Goal: Task Accomplishment & Management: Manage account settings

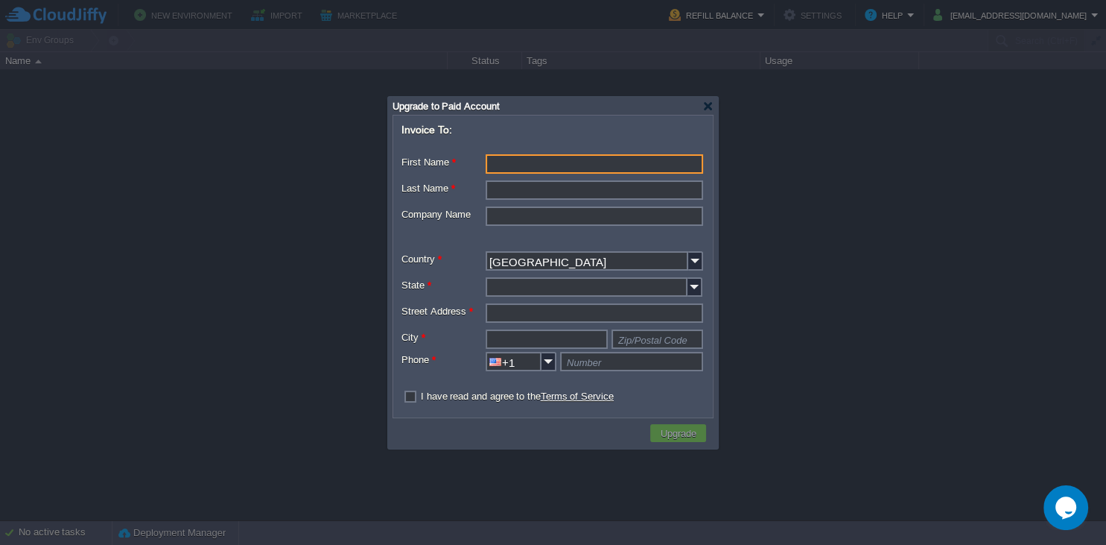
click at [700, 104] on div "Upgrade to Paid Account" at bounding box center [553, 106] width 321 height 18
click at [705, 108] on div at bounding box center [707, 106] width 11 height 11
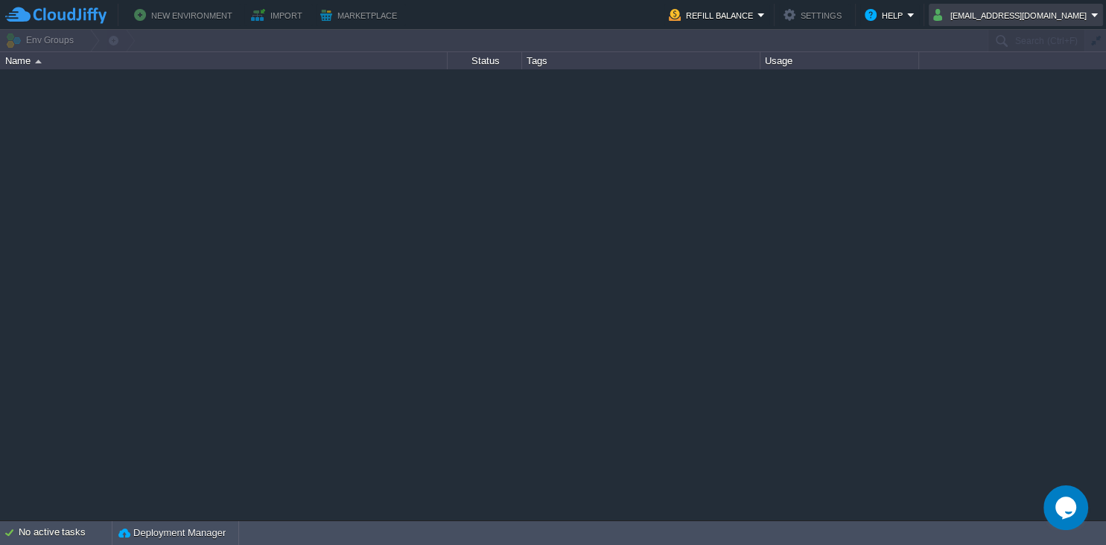
click at [988, 8] on button "[EMAIL_ADDRESS][DOMAIN_NAME]" at bounding box center [1012, 15] width 158 height 18
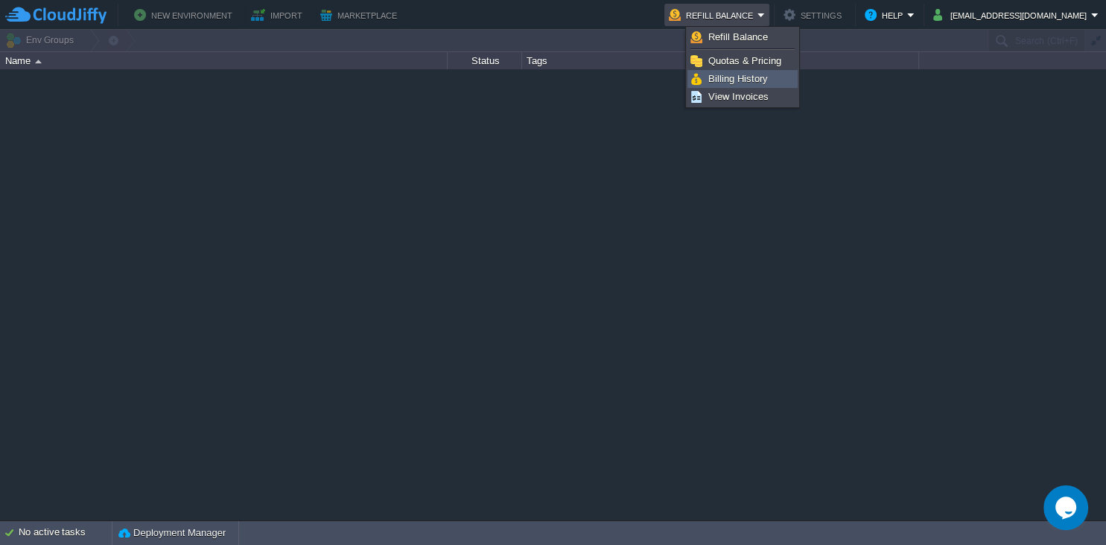
click at [754, 82] on span "Billing History" at bounding box center [738, 78] width 60 height 11
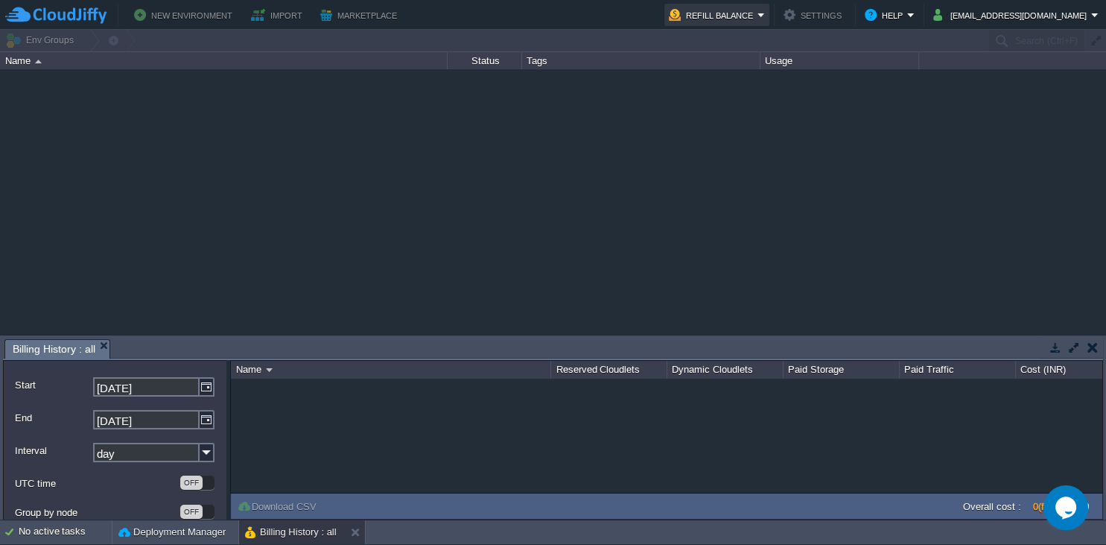
click at [758, 7] on button "Refill Balance" at bounding box center [713, 15] width 89 height 18
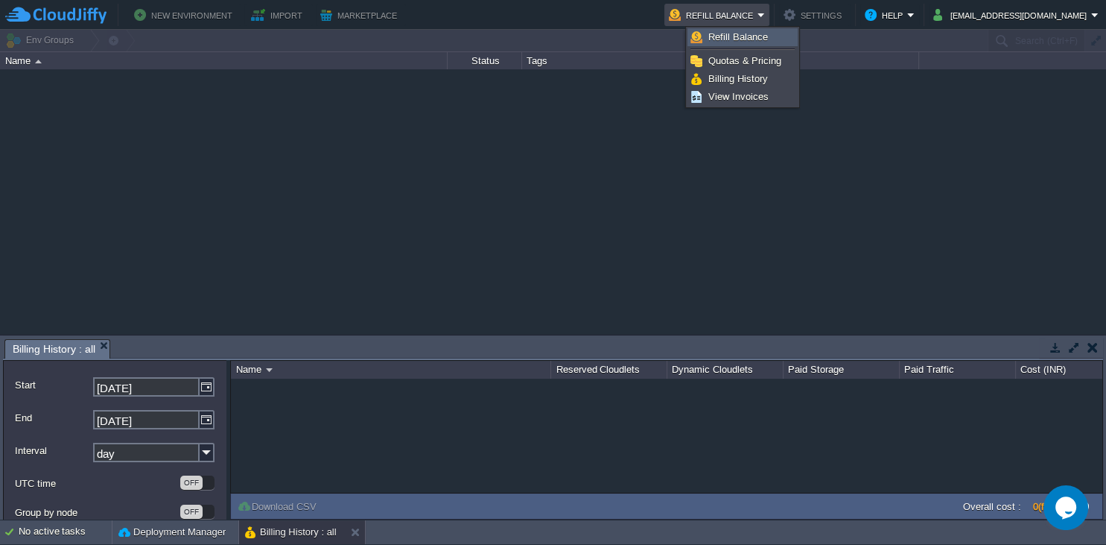
click at [752, 38] on span "Refill Balance" at bounding box center [738, 36] width 60 height 11
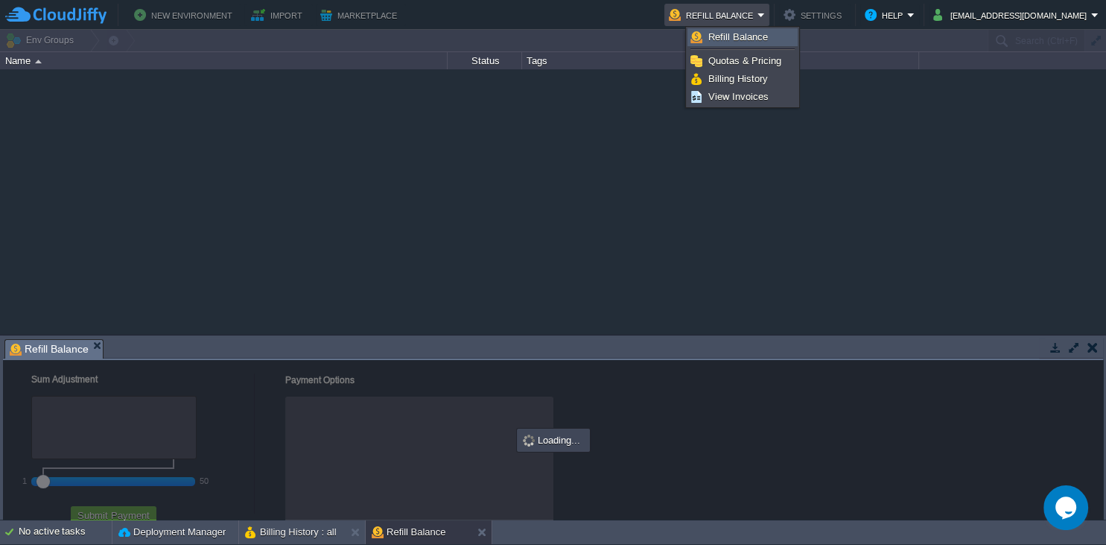
checkbox input "true"
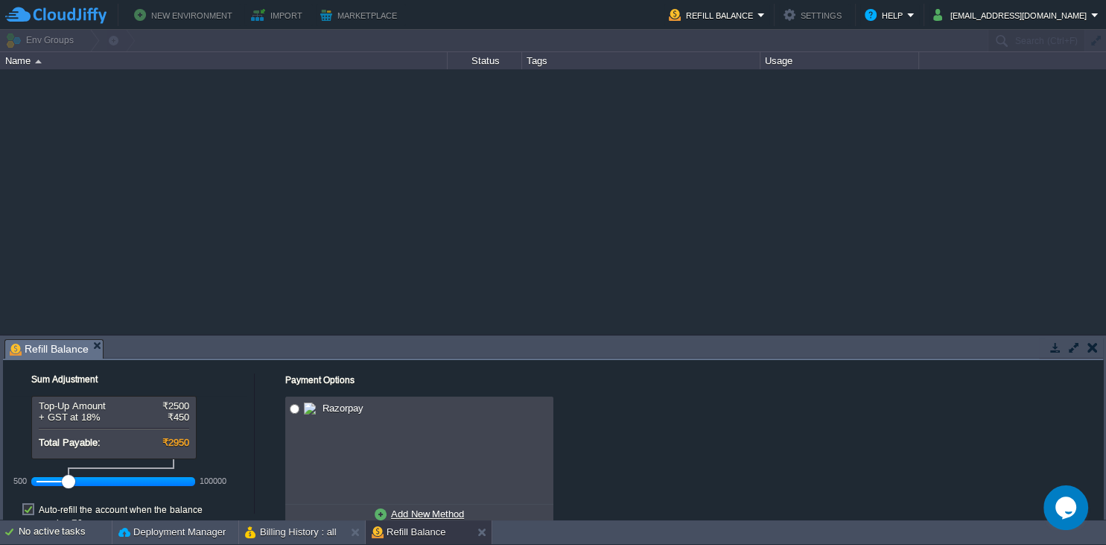
click at [769, 13] on td "Refill Balance" at bounding box center [716, 15] width 105 height 22
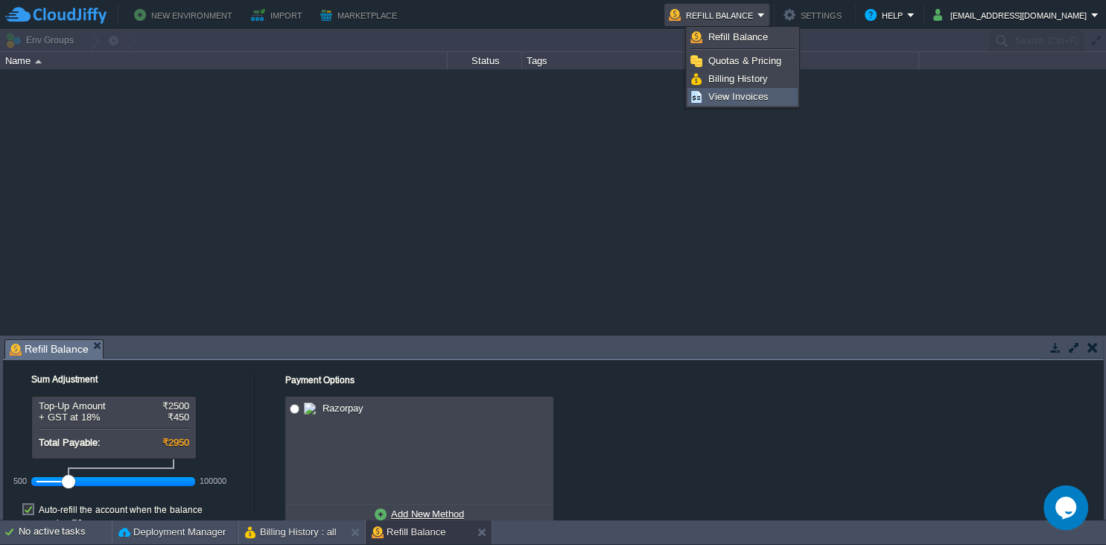
click at [747, 94] on span "View Invoices" at bounding box center [738, 96] width 60 height 11
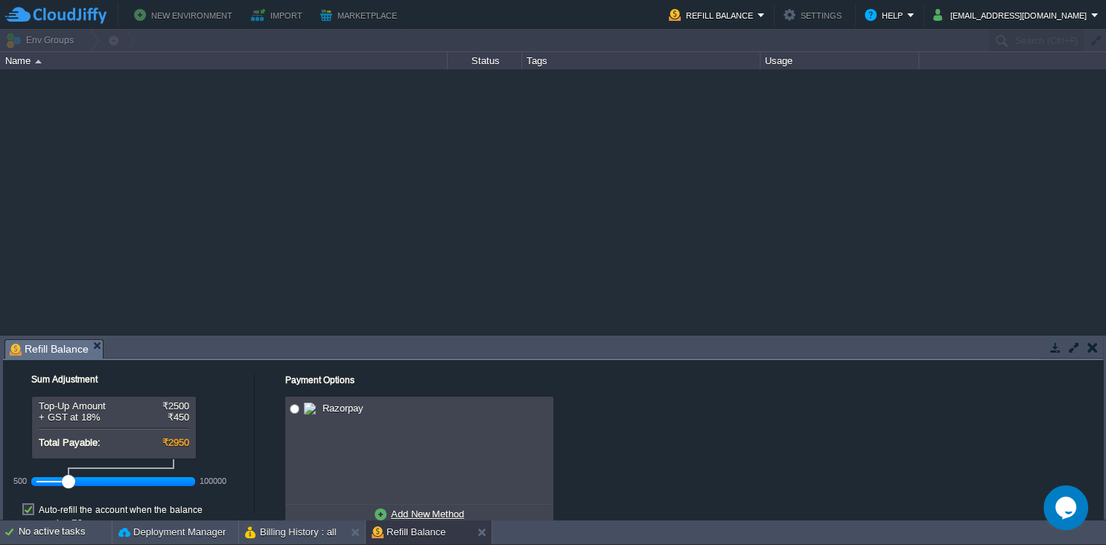
click at [657, 163] on div at bounding box center [553, 201] width 1106 height 265
click at [198, 10] on button "New Environment" at bounding box center [185, 15] width 103 height 18
click at [37, 54] on div "Name" at bounding box center [223, 60] width 445 height 17
click at [48, 37] on div at bounding box center [553, 41] width 1106 height 22
click at [50, 16] on img at bounding box center [55, 15] width 101 height 19
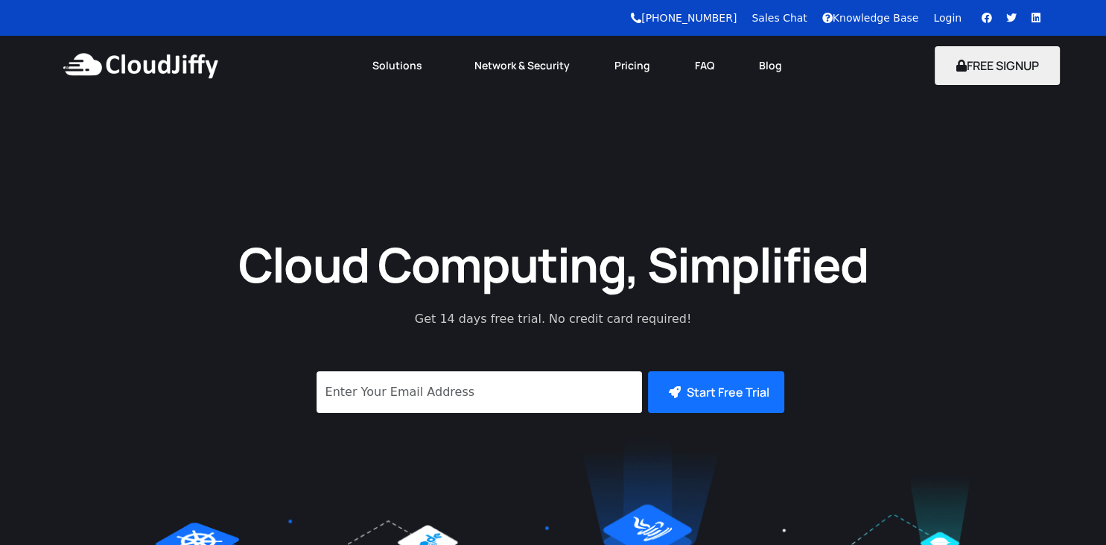
click at [953, 20] on link "Login" at bounding box center [947, 18] width 28 height 12
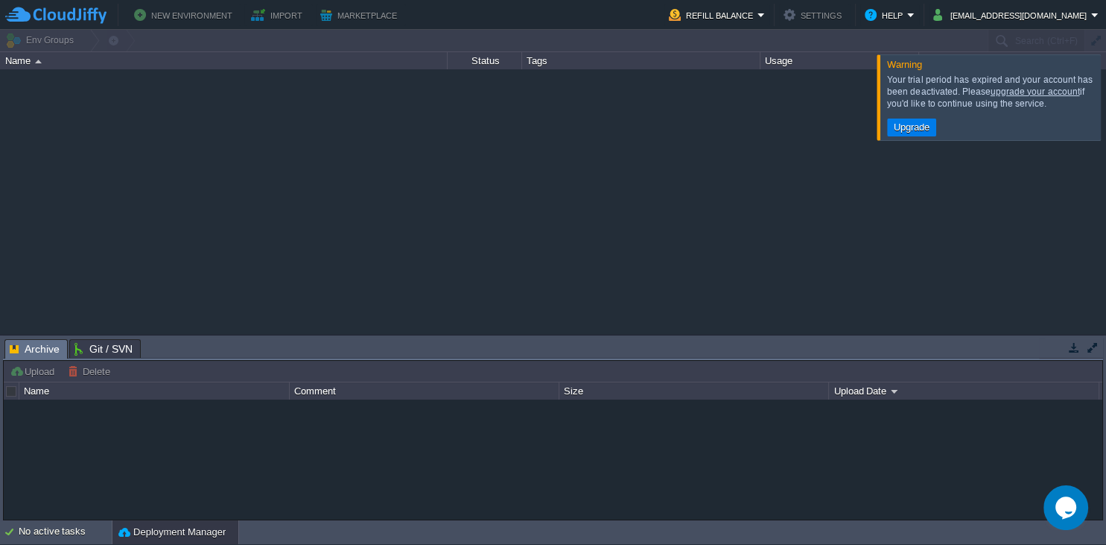
type input "Search (Ctrl+F)"
click at [723, 168] on div at bounding box center [553, 201] width 1106 height 265
click at [1094, 346] on button "button" at bounding box center [1092, 346] width 13 height 13
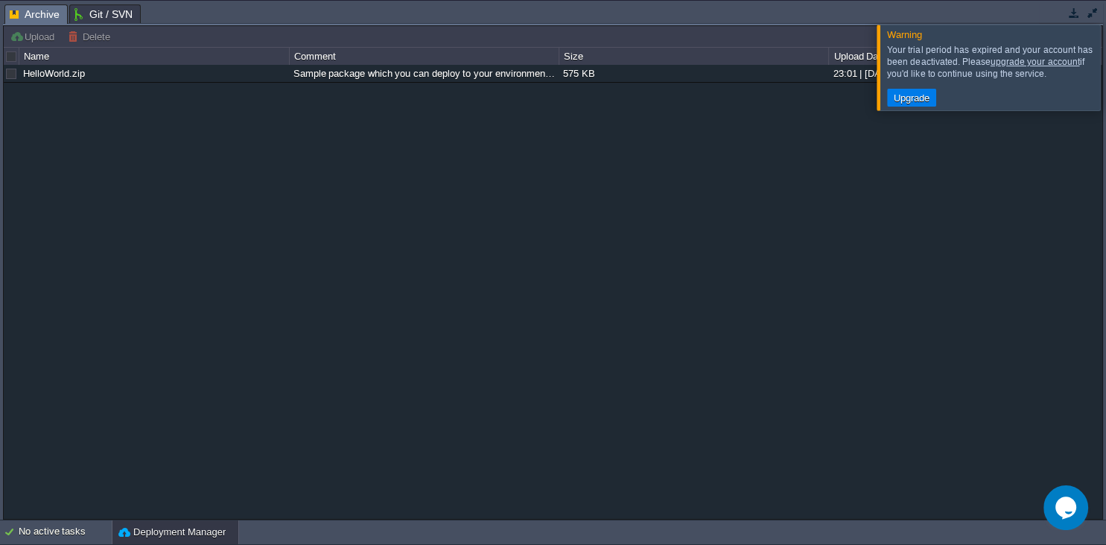
click at [813, 42] on td "Upload Delete Deploy to ..." at bounding box center [553, 37] width 1096 height 18
click at [1105, 71] on div at bounding box center [1124, 67] width 0 height 85
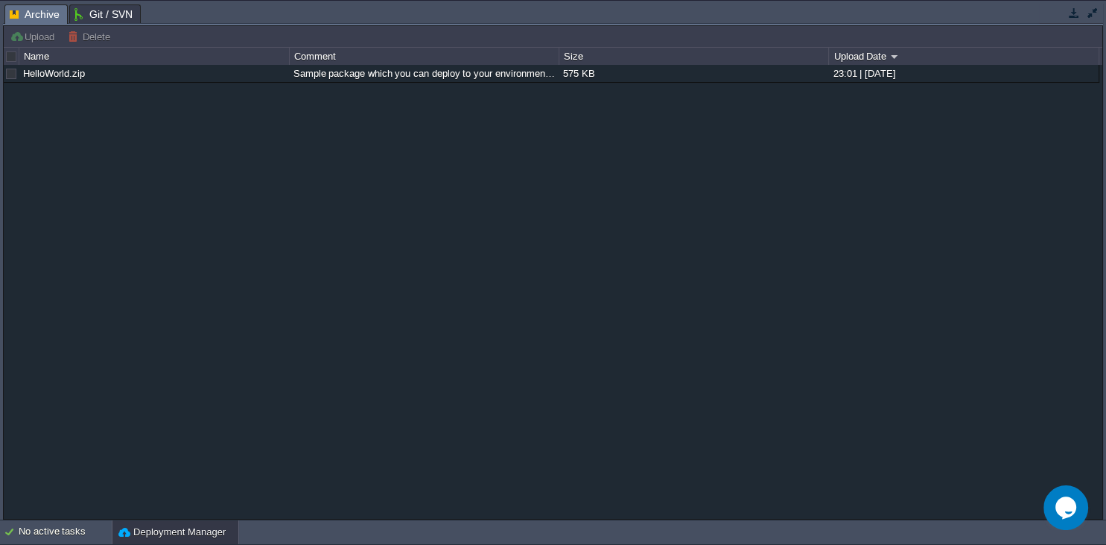
click at [1098, 20] on td at bounding box center [1092, 13] width 19 height 18
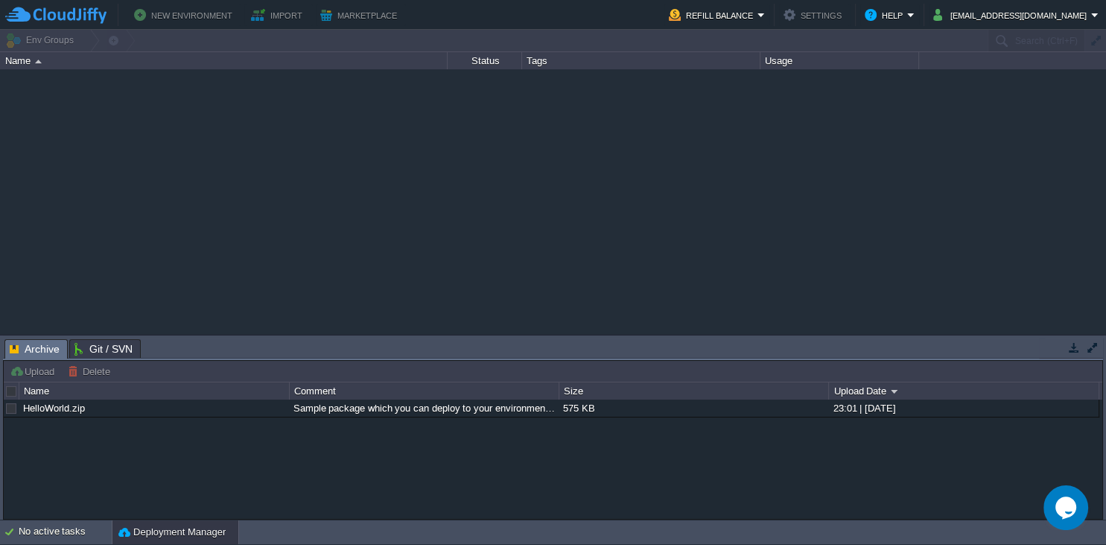
click at [182, 12] on button "New Environment" at bounding box center [185, 15] width 103 height 18
click at [326, 13] on button "Marketplace" at bounding box center [360, 15] width 81 height 18
click at [485, 58] on div "Status" at bounding box center [484, 60] width 73 height 17
click at [539, 59] on div "Tags" at bounding box center [641, 60] width 237 height 17
click at [764, 31] on div at bounding box center [553, 41] width 1106 height 22
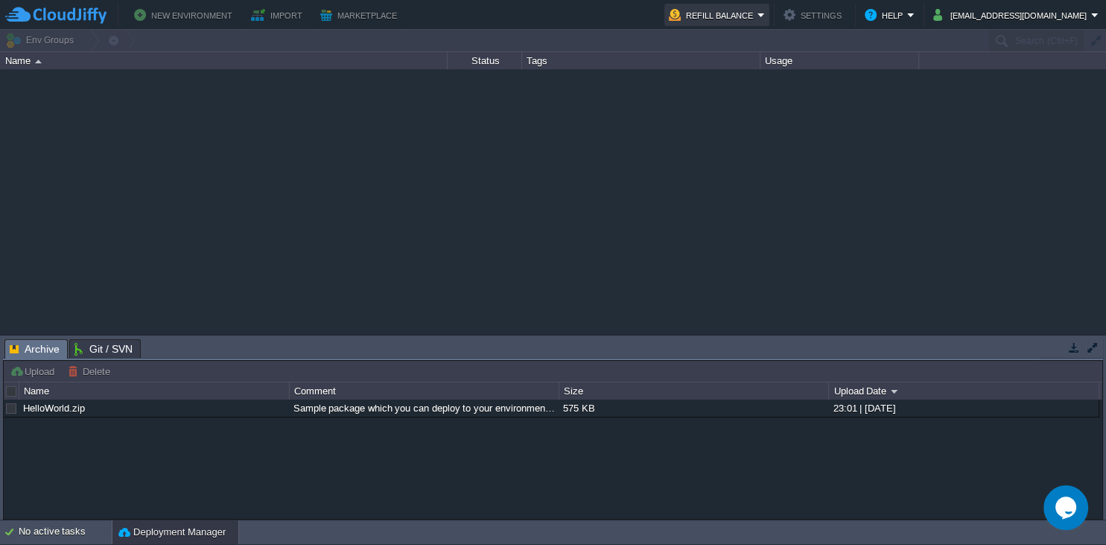
click at [758, 17] on button "Refill Balance" at bounding box center [713, 15] width 89 height 18
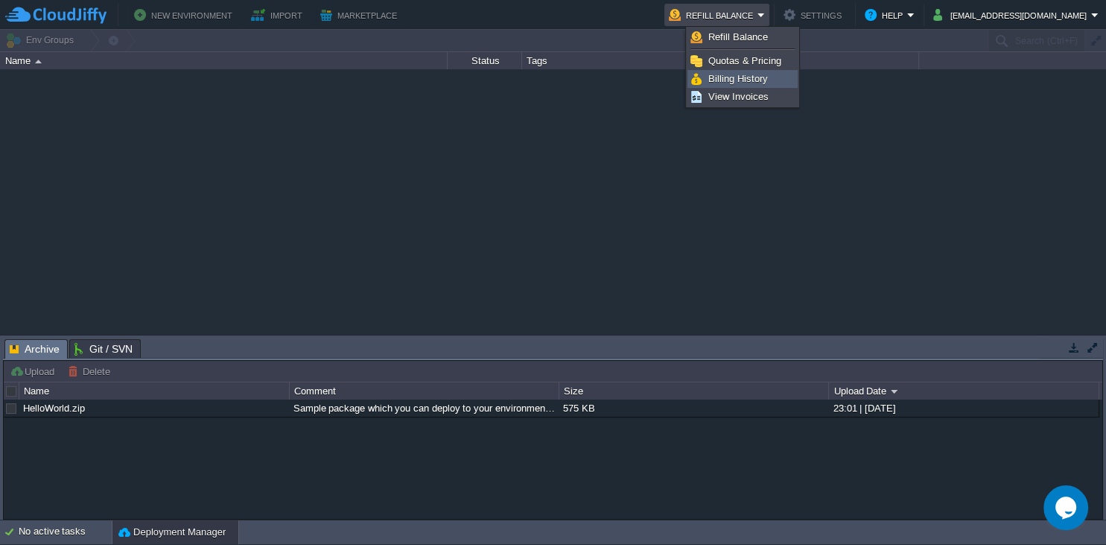
click at [731, 76] on span "Billing History" at bounding box center [738, 78] width 60 height 11
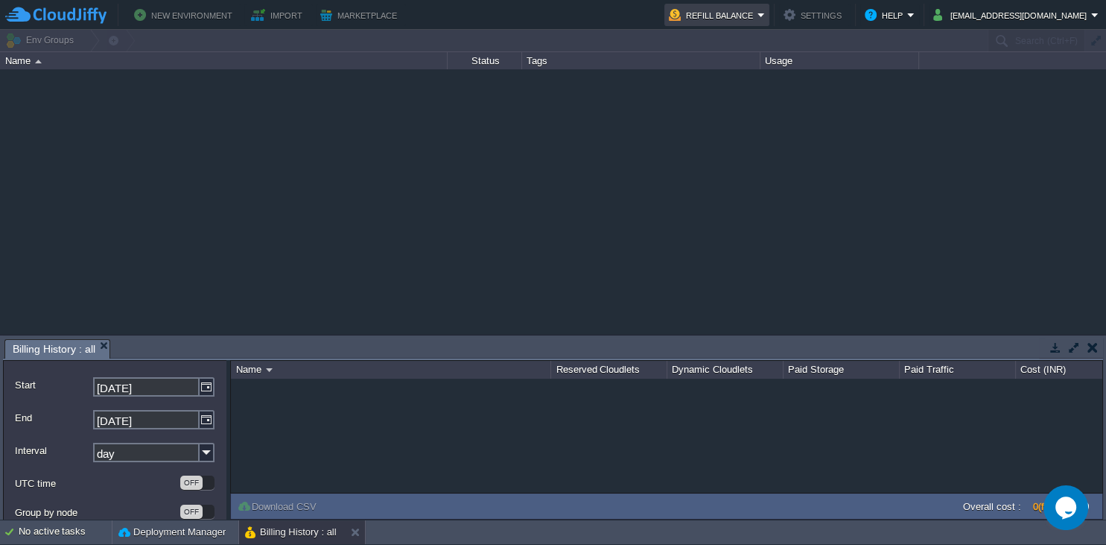
click at [767, 24] on td "Refill Balance" at bounding box center [716, 15] width 105 height 22
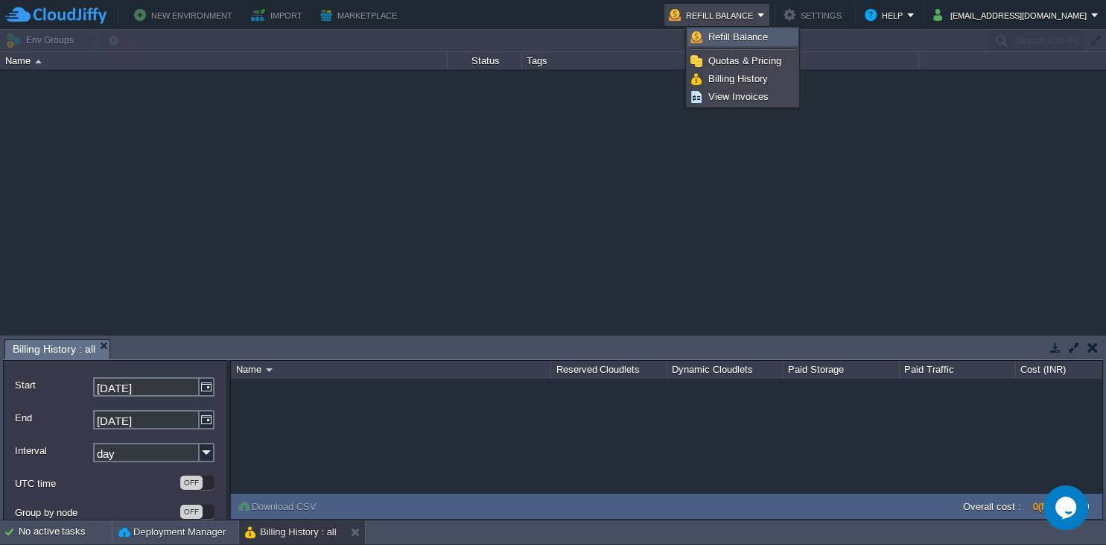
click at [761, 37] on span "Refill Balance" at bounding box center [738, 36] width 60 height 11
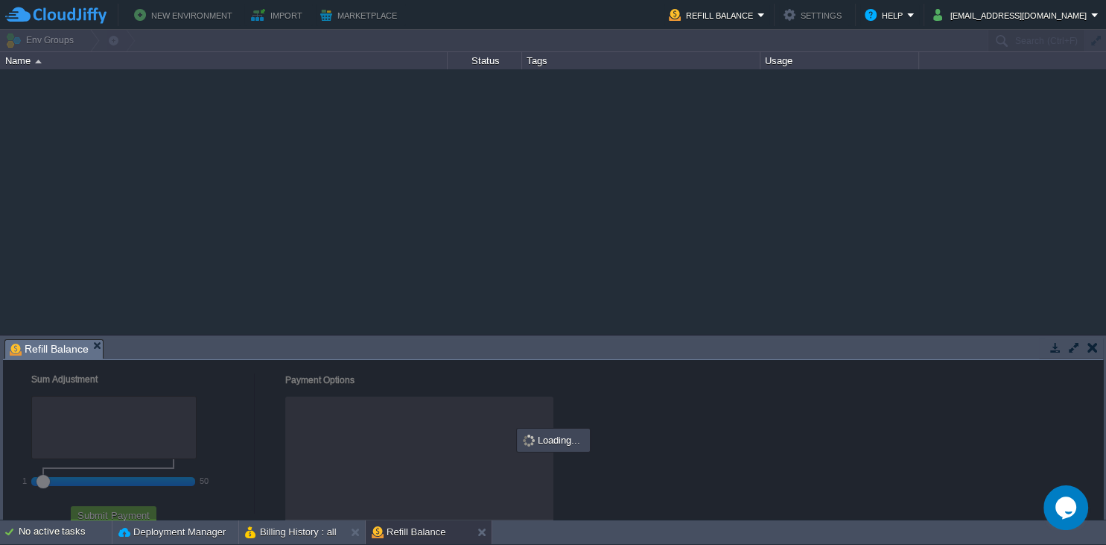
checkbox input "true"
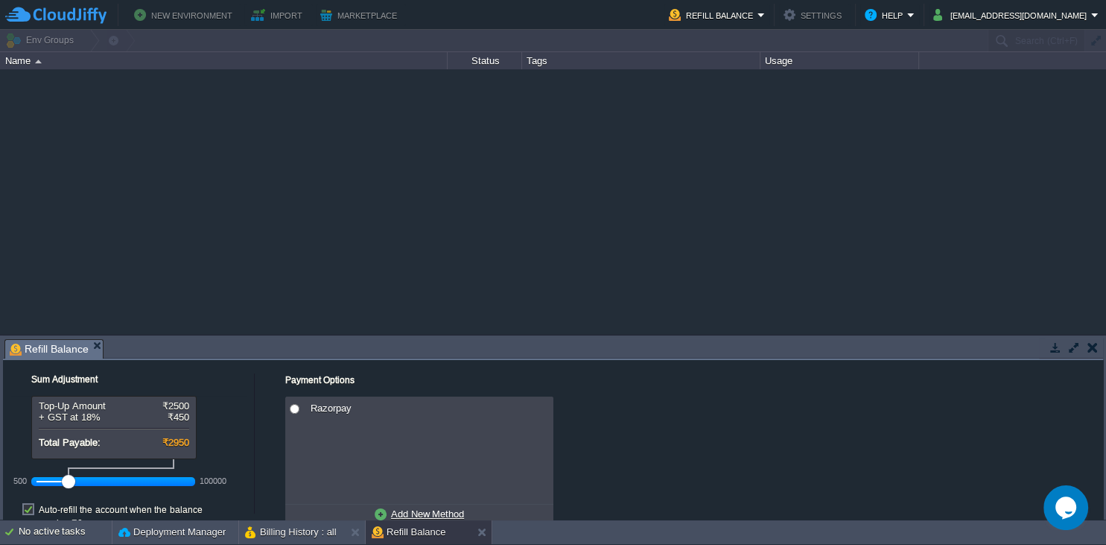
scroll to position [39, 0]
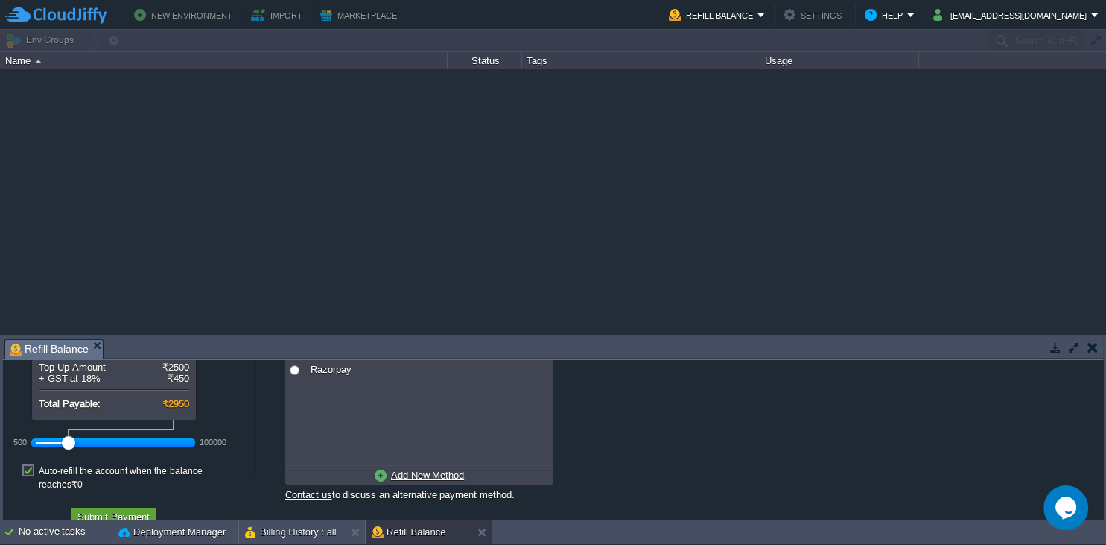
drag, startPoint x: 68, startPoint y: 444, endPoint x: 34, endPoint y: 442, distance: 33.6
click at [34, 442] on div "500 100000" at bounding box center [113, 442] width 164 height 25
click at [761, 4] on div "New Environment Import Marketplace Bonus ₹0.00 Upgrade Account Refill Balance S…" at bounding box center [553, 15] width 1106 height 30
click at [758, 18] on button "Refill Balance" at bounding box center [713, 15] width 89 height 18
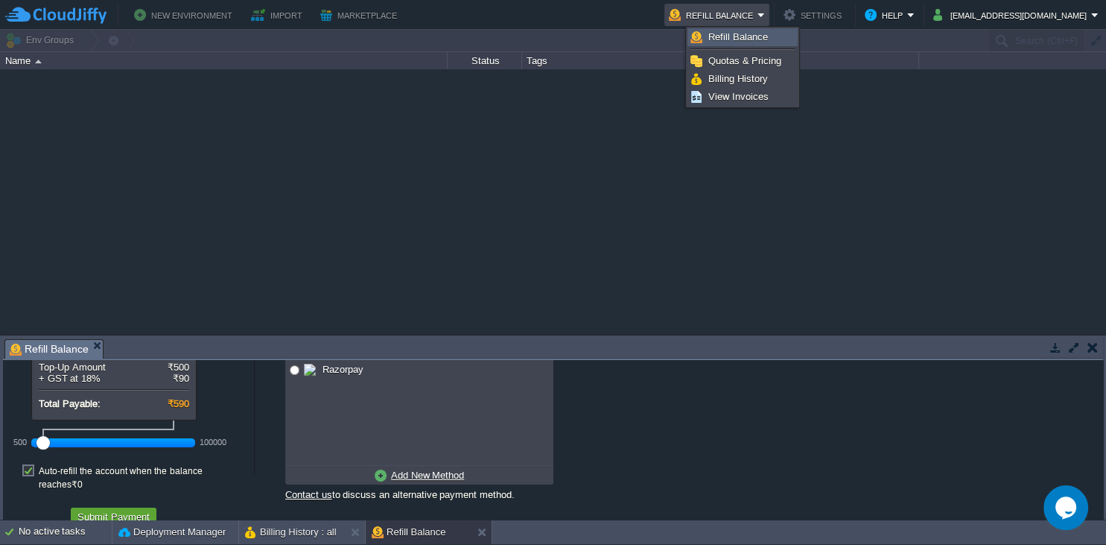
click at [764, 30] on link "Refill Balance" at bounding box center [742, 37] width 109 height 16
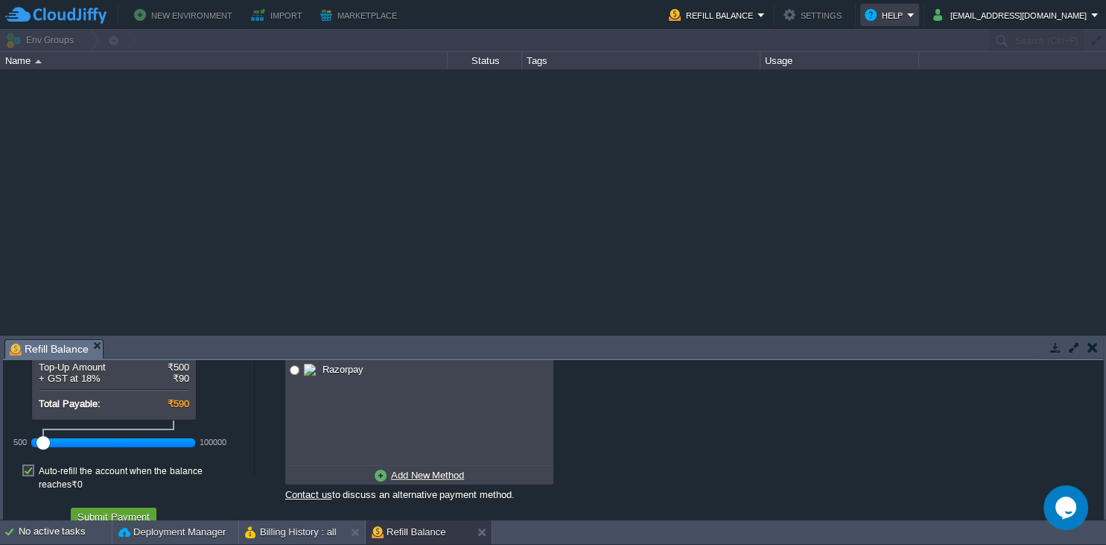
click at [907, 18] on button "Help" at bounding box center [886, 15] width 42 height 18
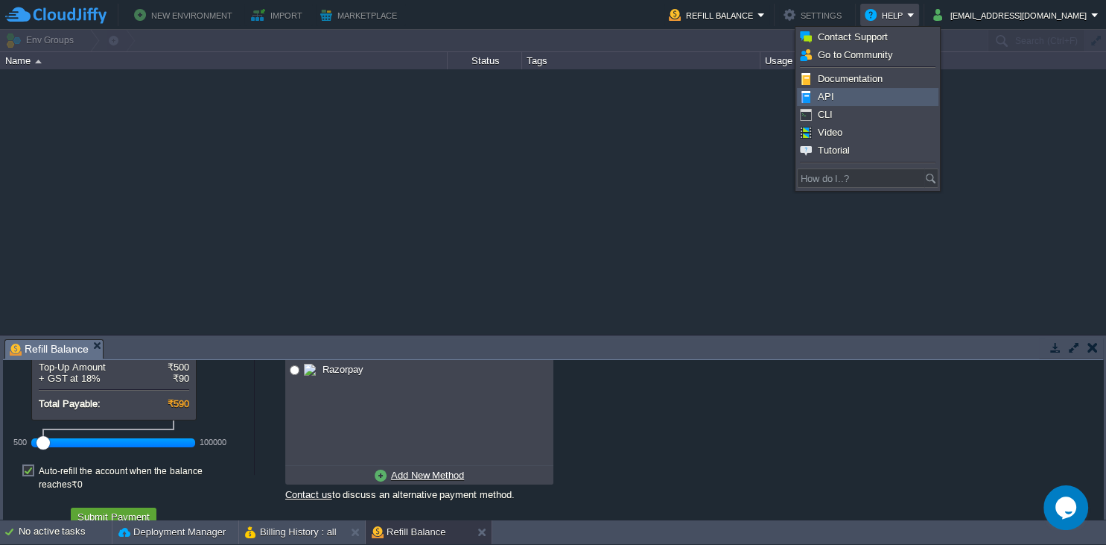
click at [816, 103] on link "API" at bounding box center [868, 97] width 140 height 16
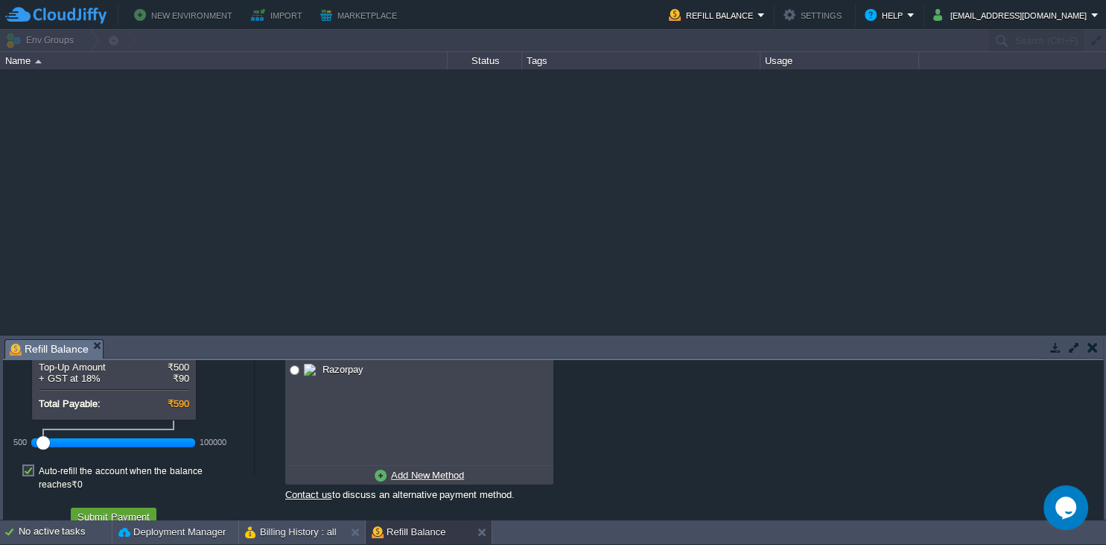
click at [758, 12] on button "Refill Balance" at bounding box center [713, 15] width 89 height 18
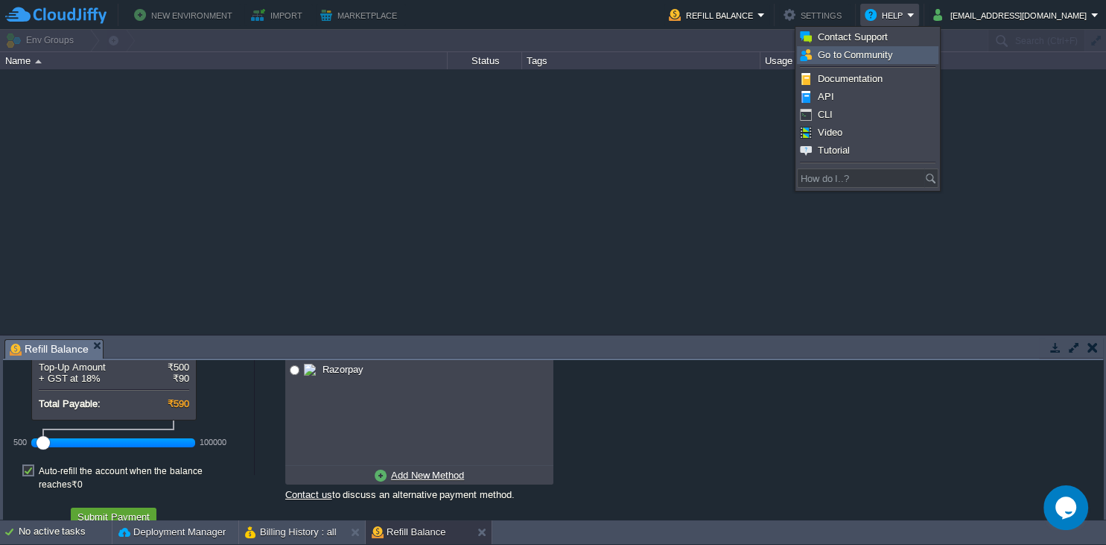
click at [845, 48] on link "Go to Community" at bounding box center [868, 55] width 140 height 16
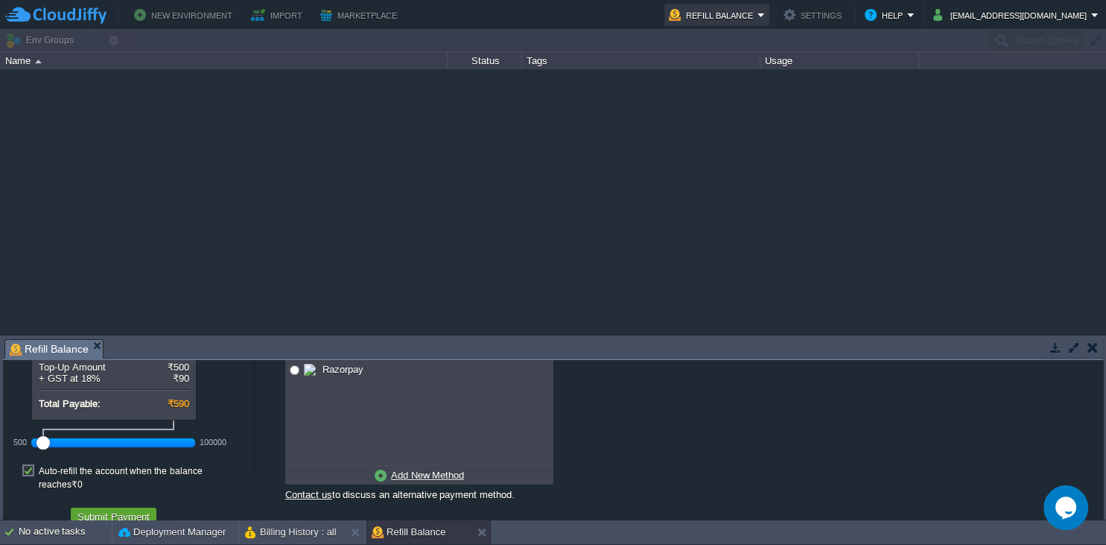
click at [758, 17] on button "Refill Balance" at bounding box center [713, 15] width 89 height 18
click at [846, 15] on button "Settings" at bounding box center [815, 15] width 63 height 18
click at [907, 16] on button "Help" at bounding box center [886, 15] width 42 height 18
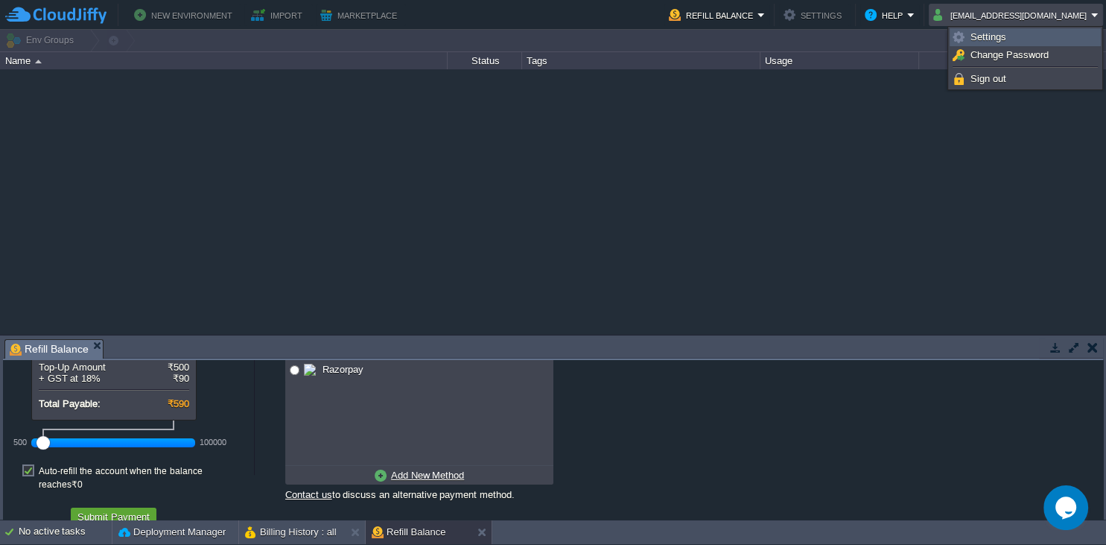
click at [988, 40] on span "Settings" at bounding box center [989, 36] width 36 height 11
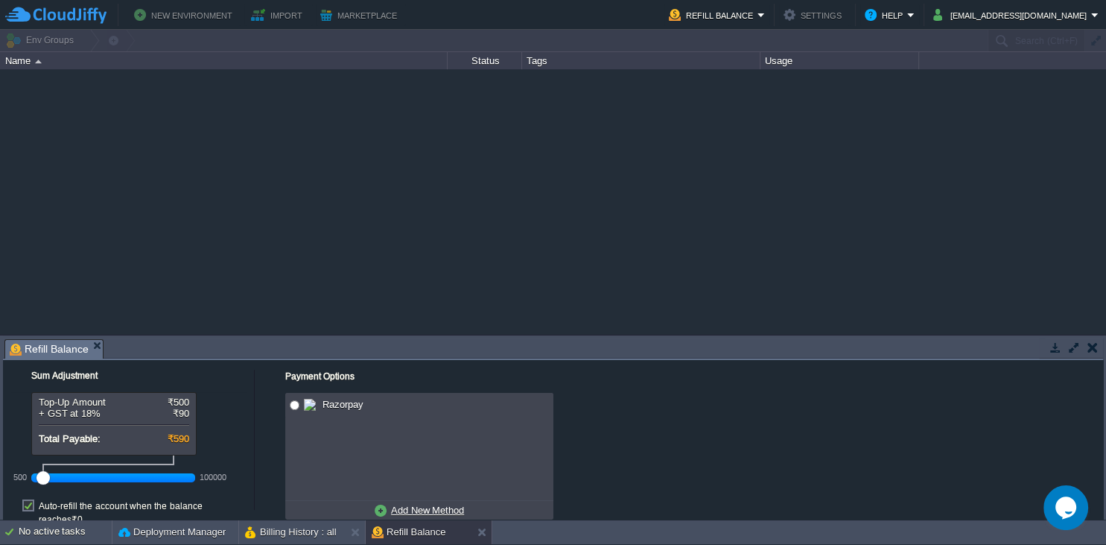
scroll to position [0, 0]
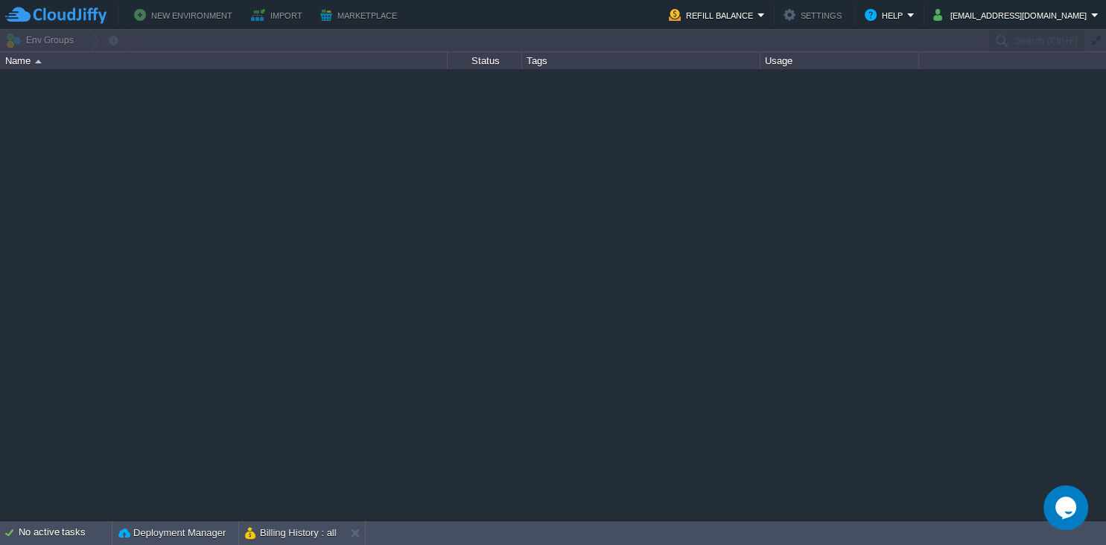
click at [37, 62] on img at bounding box center [38, 62] width 7 height 4
click at [200, 12] on button "New Environment" at bounding box center [185, 15] width 103 height 18
click at [259, 7] on button "Import" at bounding box center [279, 15] width 56 height 18
click at [342, 19] on button "Marketplace" at bounding box center [360, 15] width 81 height 18
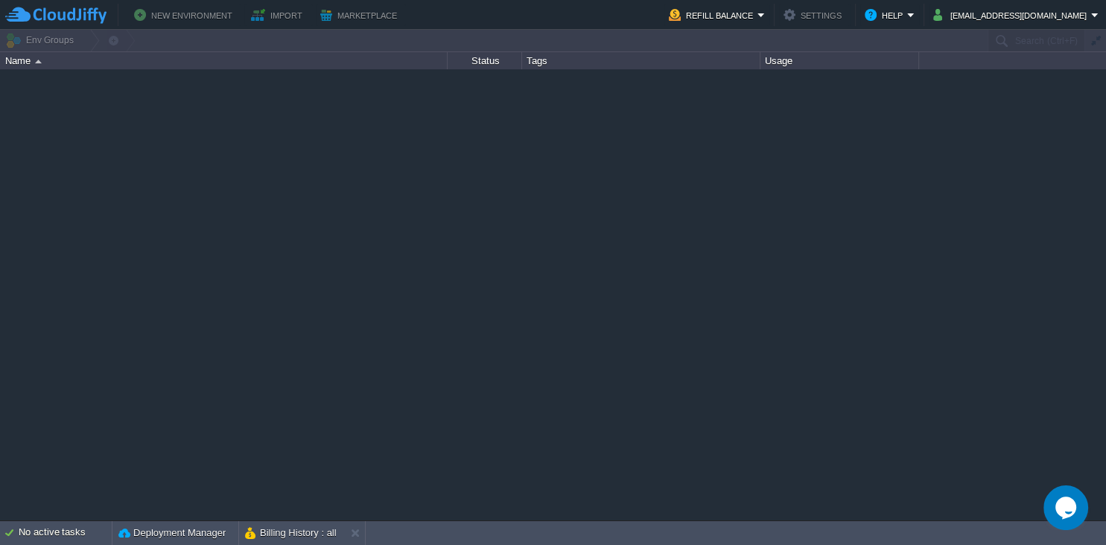
click at [86, 27] on div "New Environment Import Marketplace Bonus ₹0.00 Upgrade Account Refill Balance S…" at bounding box center [553, 15] width 1106 height 30
click at [86, 25] on td at bounding box center [55, 15] width 101 height 22
click at [86, 16] on img at bounding box center [55, 15] width 101 height 19
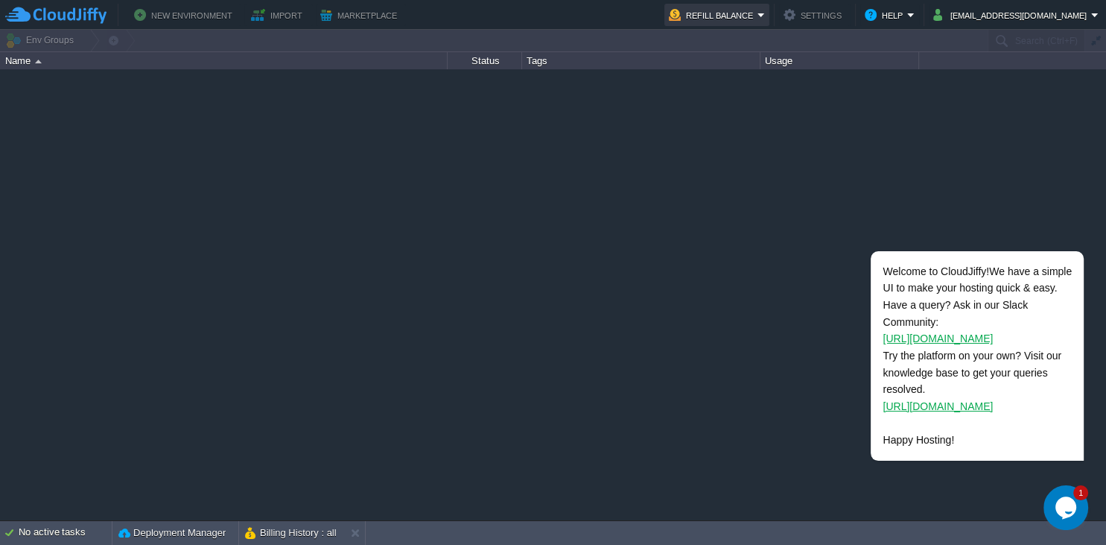
click at [758, 19] on button "Refill Balance" at bounding box center [713, 15] width 89 height 18
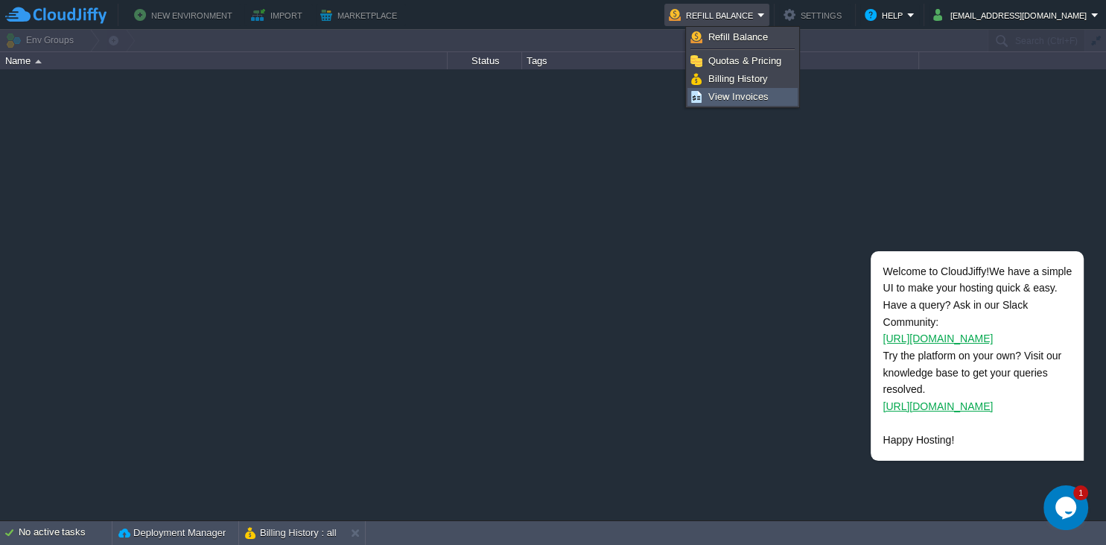
click at [726, 91] on span "View Invoices" at bounding box center [738, 96] width 60 height 11
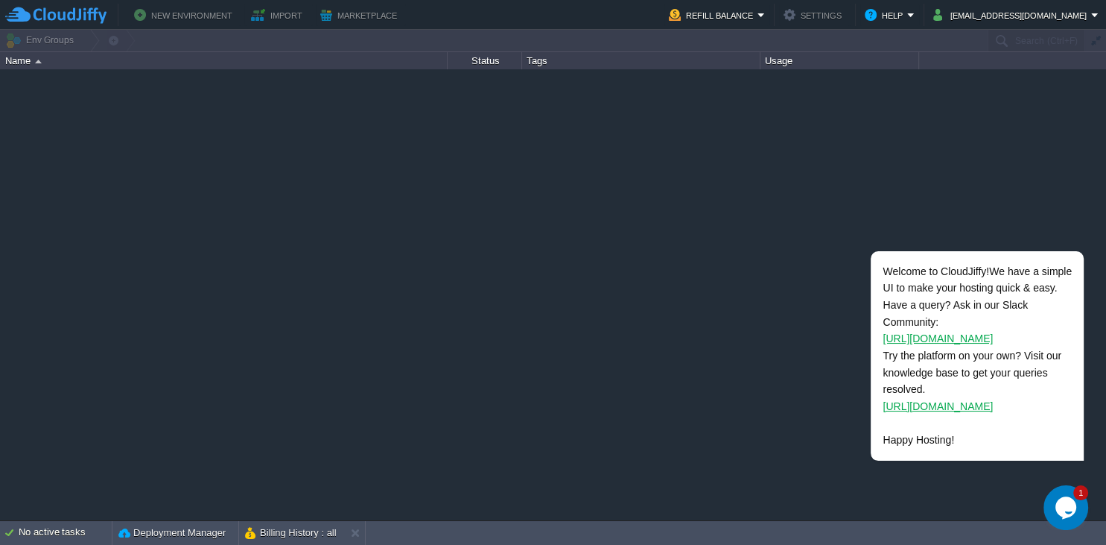
click at [591, 210] on div at bounding box center [553, 294] width 1106 height 451
click at [1013, 10] on button "[EMAIL_ADDRESS][DOMAIN_NAME]" at bounding box center [1012, 15] width 158 height 18
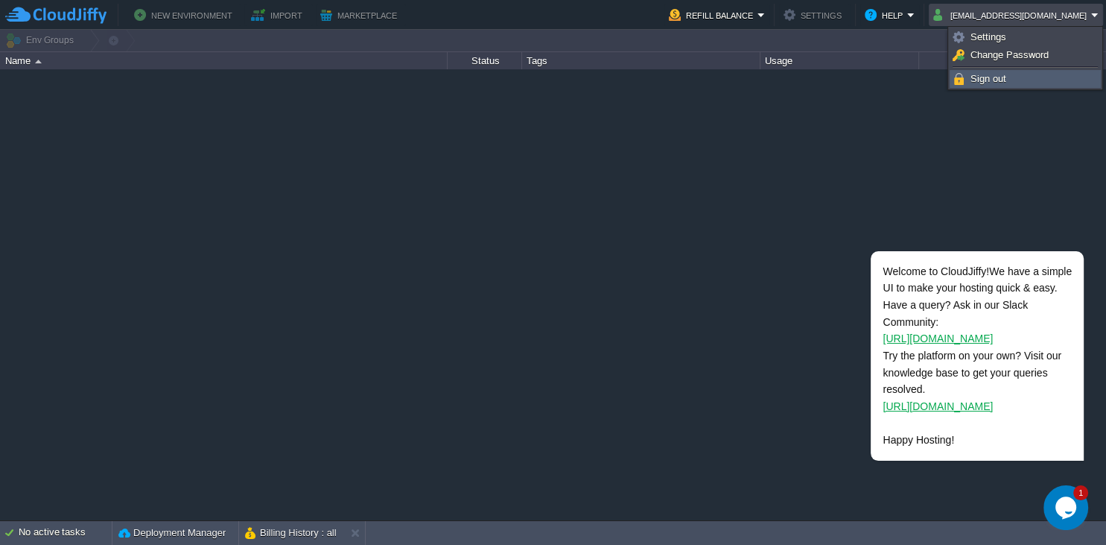
click at [1006, 80] on span "Sign out" at bounding box center [989, 78] width 36 height 11
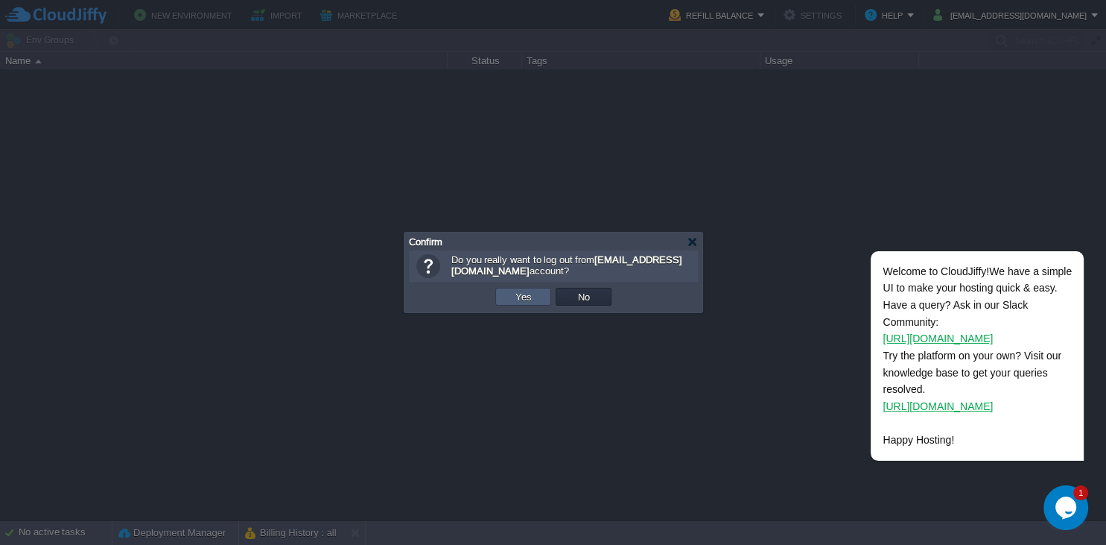
click at [529, 298] on button "Yes" at bounding box center [523, 296] width 25 height 13
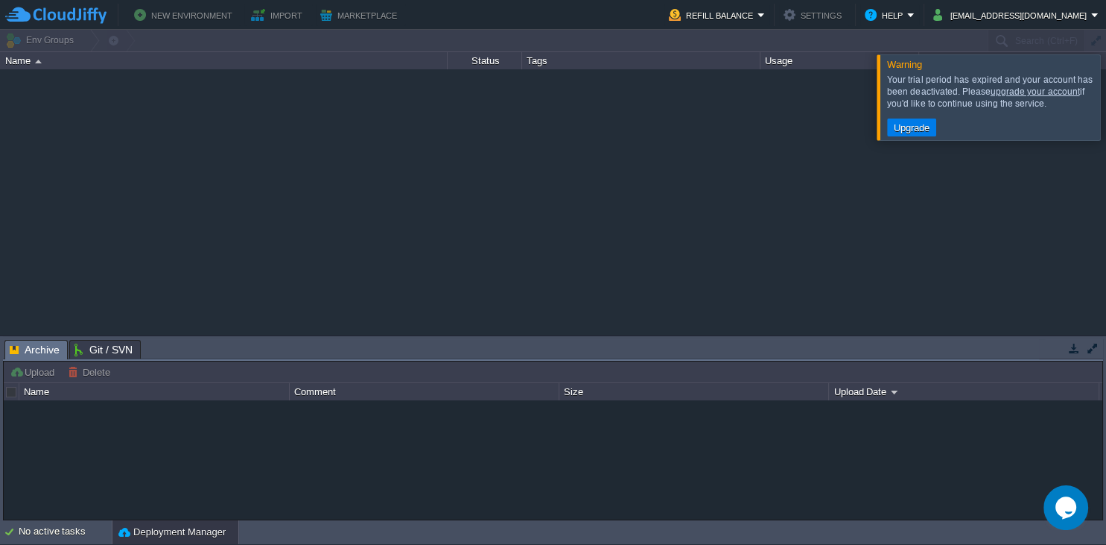
type input "Search (Ctrl+F)"
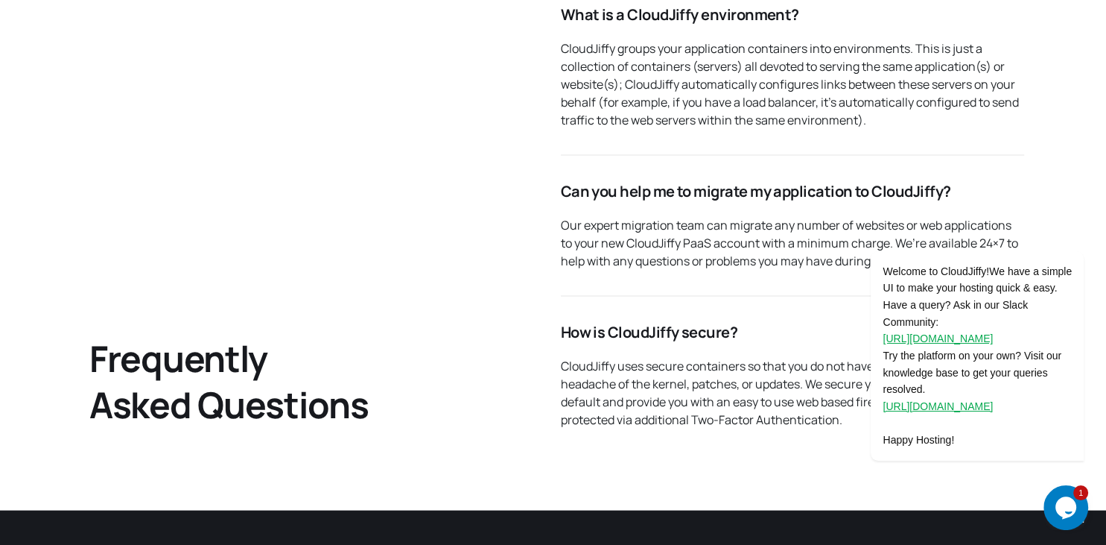
scroll to position [3461, 0]
